Goal: Task Accomplishment & Management: Manage account settings

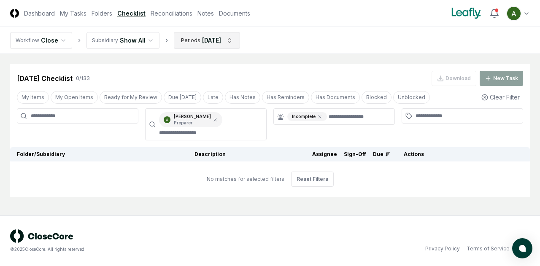
click at [194, 41] on html "CloseCore Dashboard My Tasks Folders Checklist Reconciliations Notes Documents …" at bounding box center [270, 133] width 540 height 266
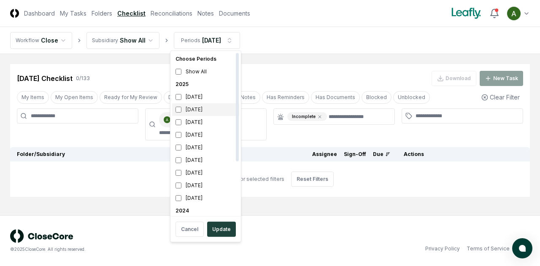
click at [190, 110] on div "[DATE]" at bounding box center [205, 109] width 67 height 13
click at [190, 131] on div "[DATE]" at bounding box center [205, 135] width 67 height 13
click at [216, 229] on button "Update" at bounding box center [221, 229] width 29 height 15
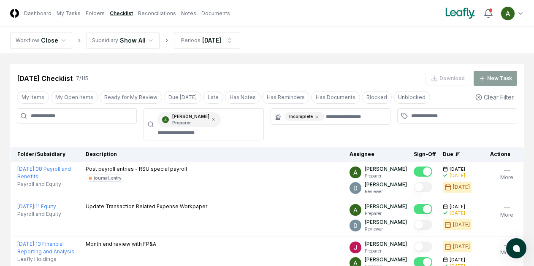
scroll to position [17, 0]
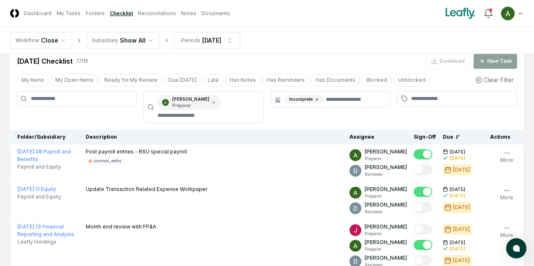
click at [318, 100] on icon at bounding box center [316, 99] width 5 height 5
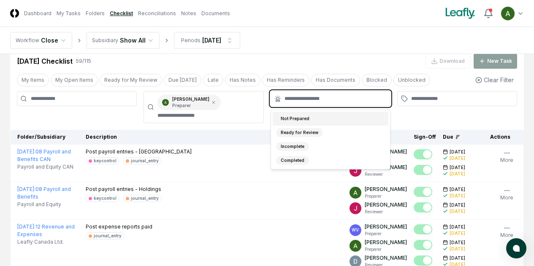
click at [319, 101] on input "text" at bounding box center [334, 99] width 100 height 8
click at [301, 118] on div "Not Prepared" at bounding box center [295, 118] width 38 height 9
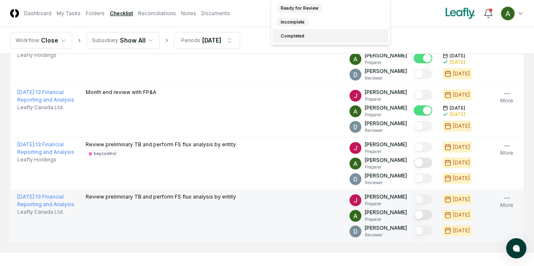
scroll to position [129, 0]
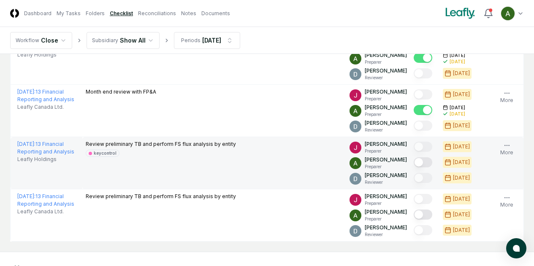
click at [413, 162] on button "Mark complete" at bounding box center [422, 162] width 19 height 10
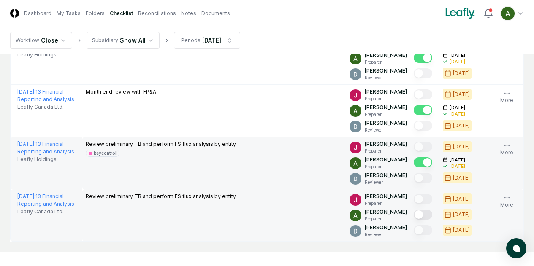
click at [413, 212] on button "Mark complete" at bounding box center [422, 215] width 19 height 10
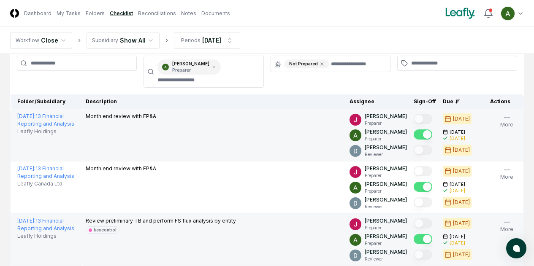
scroll to position [35, 0]
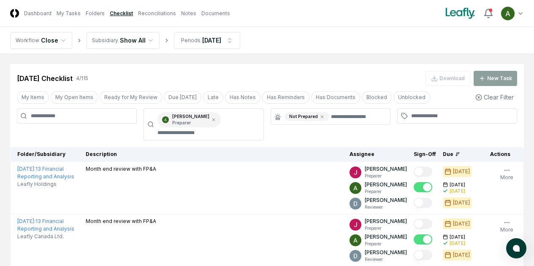
click at [186, 18] on header "CloseCore Dashboard My Tasks Folders Checklist Reconciliations Notes Documents …" at bounding box center [267, 13] width 534 height 27
click at [176, 15] on link "Reconciliations" at bounding box center [157, 14] width 38 height 8
